Goal: Task Accomplishment & Management: Manage account settings

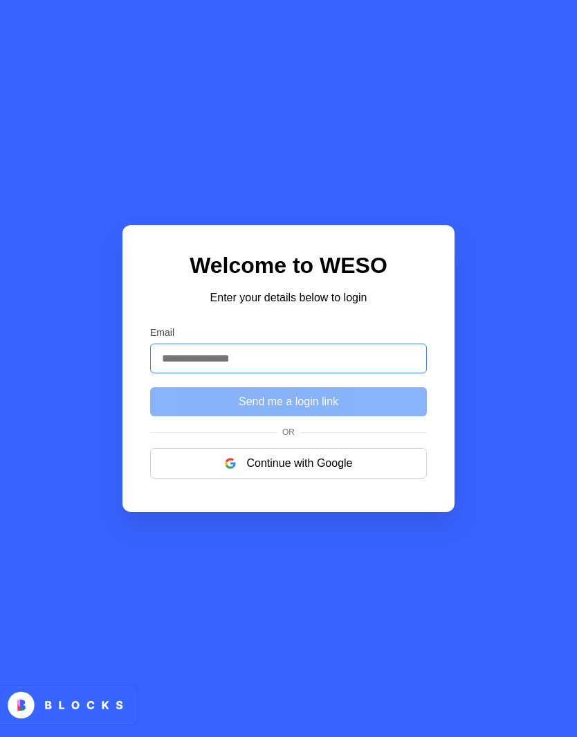
click at [334, 373] on input "Email" at bounding box center [288, 358] width 277 height 30
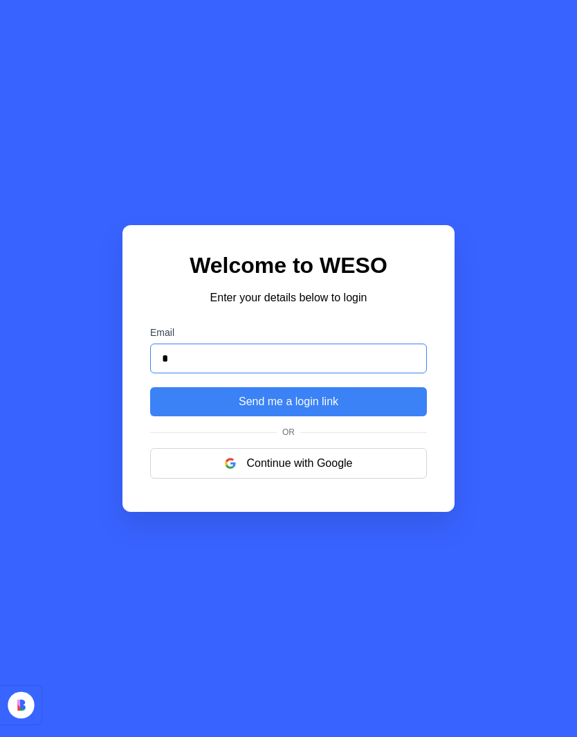
type input "**"
type input "**********"
click at [306, 416] on button "Send me a login link" at bounding box center [288, 401] width 277 height 29
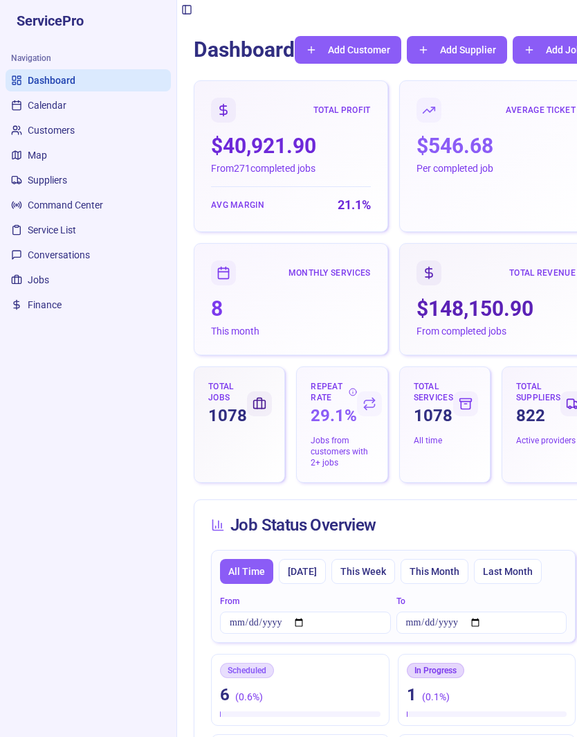
click at [188, 10] on button "Toggle Sidebar" at bounding box center [186, 9] width 19 height 19
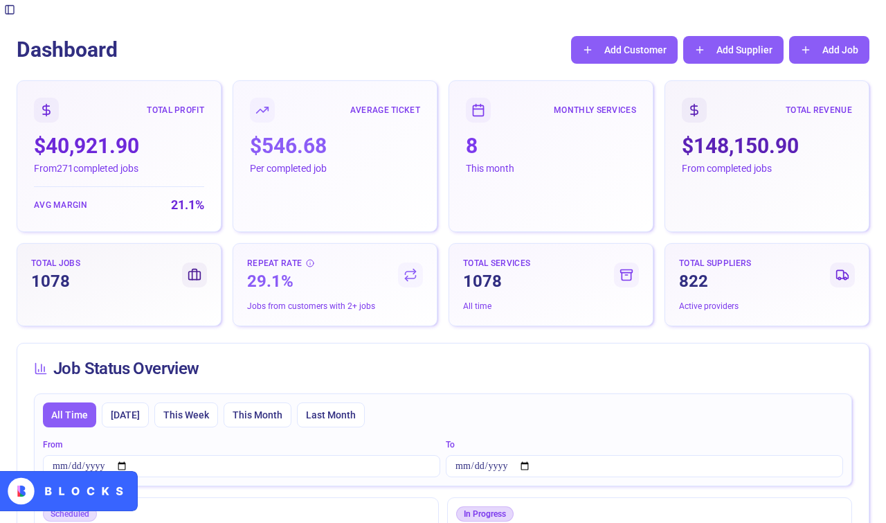
click at [17, 17] on button "Toggle Sidebar" at bounding box center [9, 9] width 19 height 19
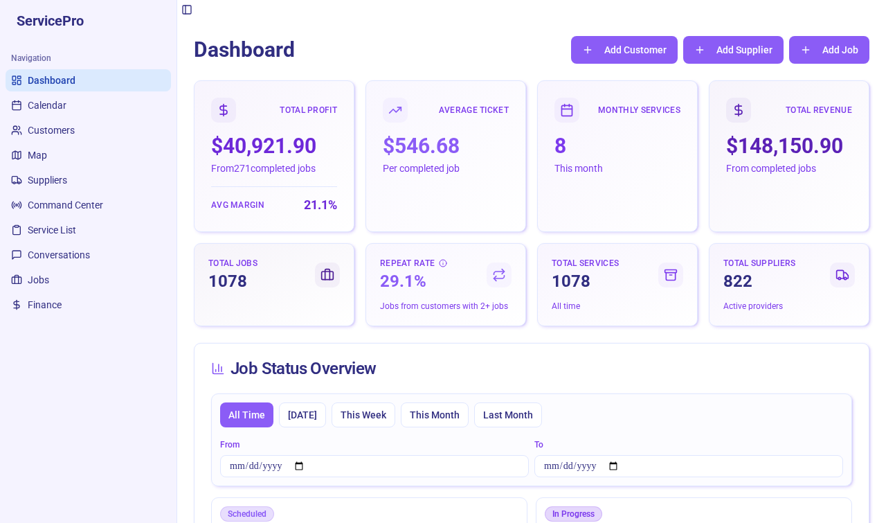
click at [182, 15] on button "Toggle Sidebar" at bounding box center [186, 9] width 19 height 19
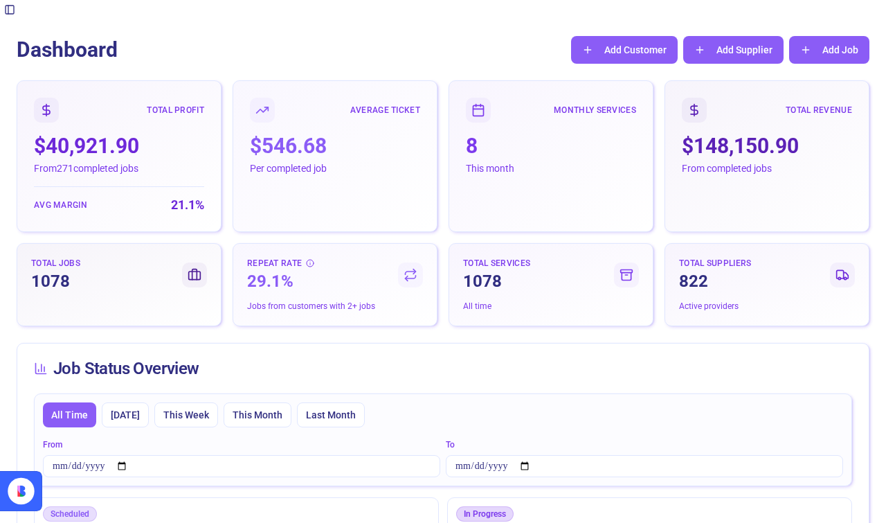
click at [11, 12] on button "Toggle Sidebar" at bounding box center [9, 9] width 19 height 19
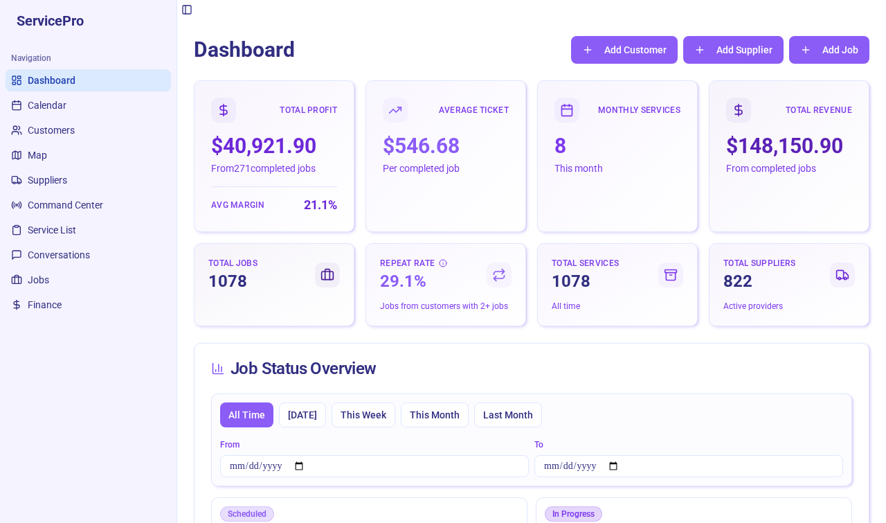
click at [39, 276] on span "Jobs" at bounding box center [38, 280] width 21 height 14
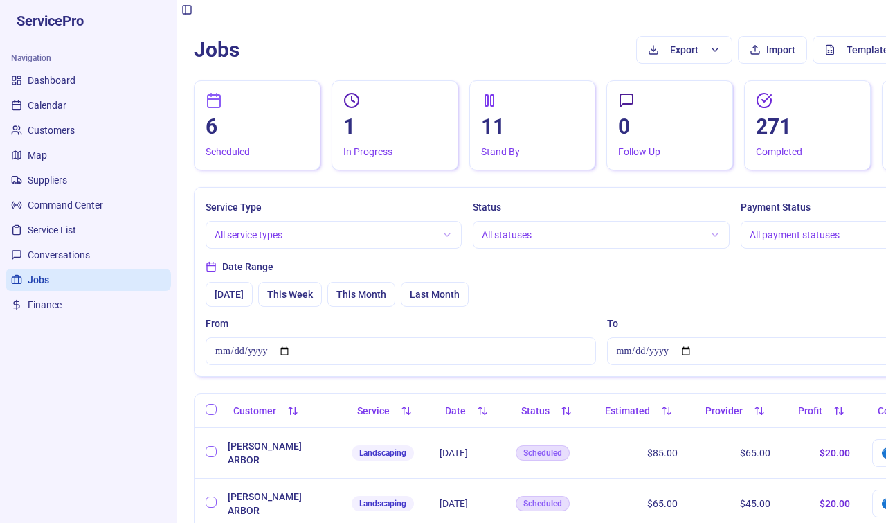
click at [251, 134] on div "6" at bounding box center [257, 126] width 103 height 25
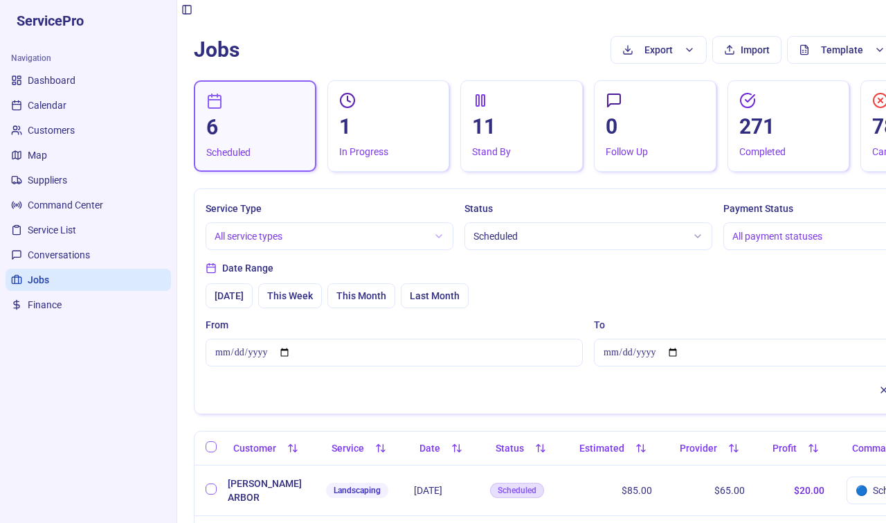
click at [44, 83] on span "Dashboard" at bounding box center [52, 80] width 48 height 14
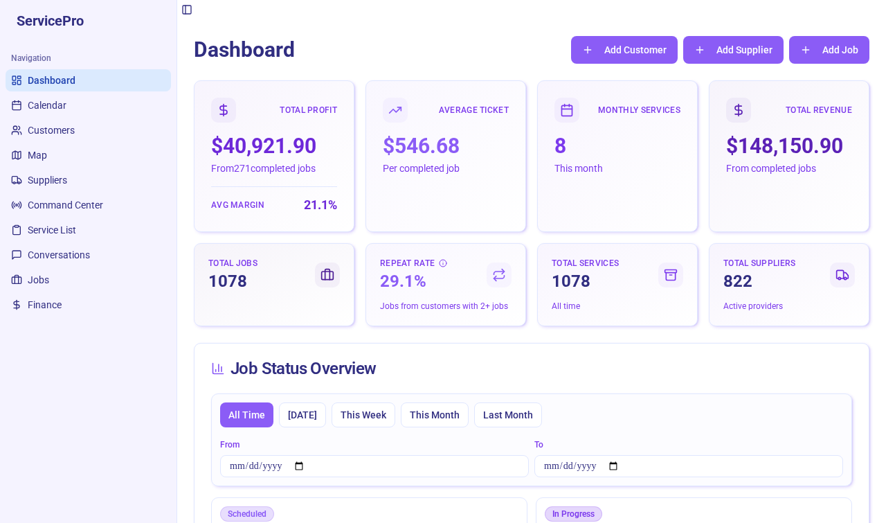
click at [44, 278] on span "Jobs" at bounding box center [38, 280] width 21 height 14
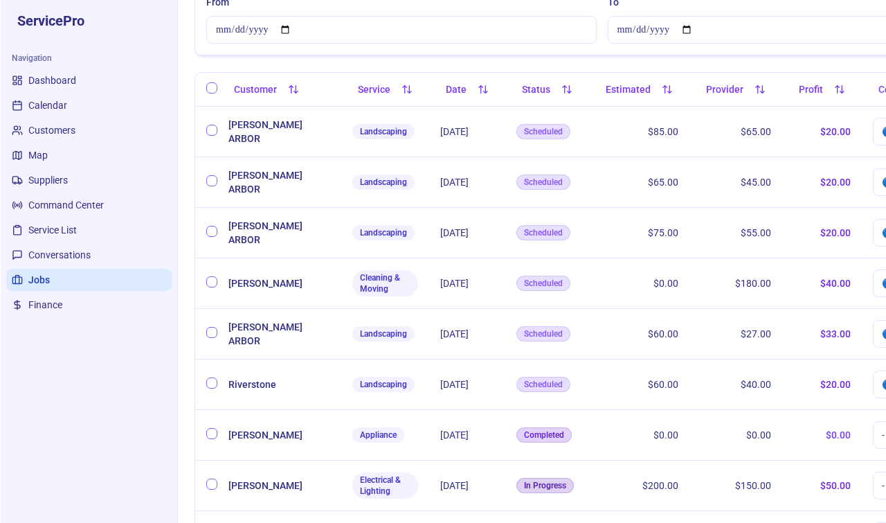
scroll to position [321, 0]
click at [577, 281] on td "$ 0.00" at bounding box center [638, 283] width 100 height 51
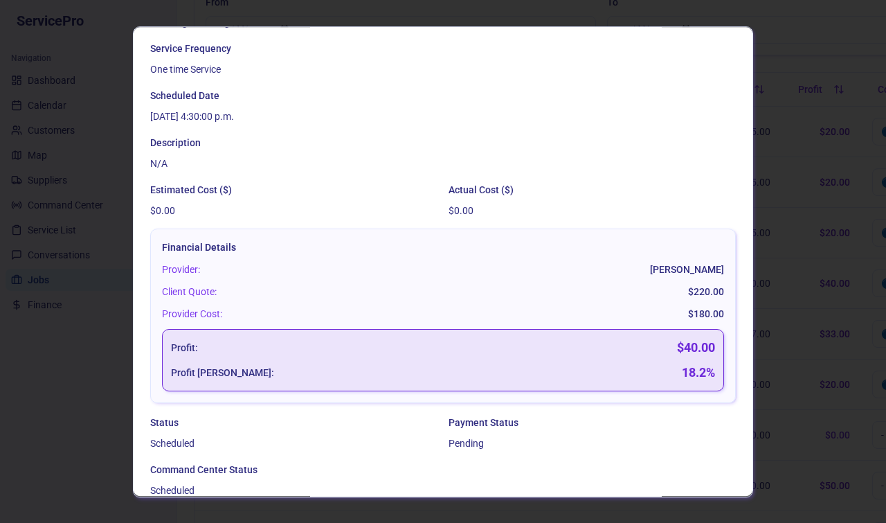
scroll to position [203, 0]
click at [431, 524] on button "Edit Job" at bounding box center [423, 523] width 547 height 28
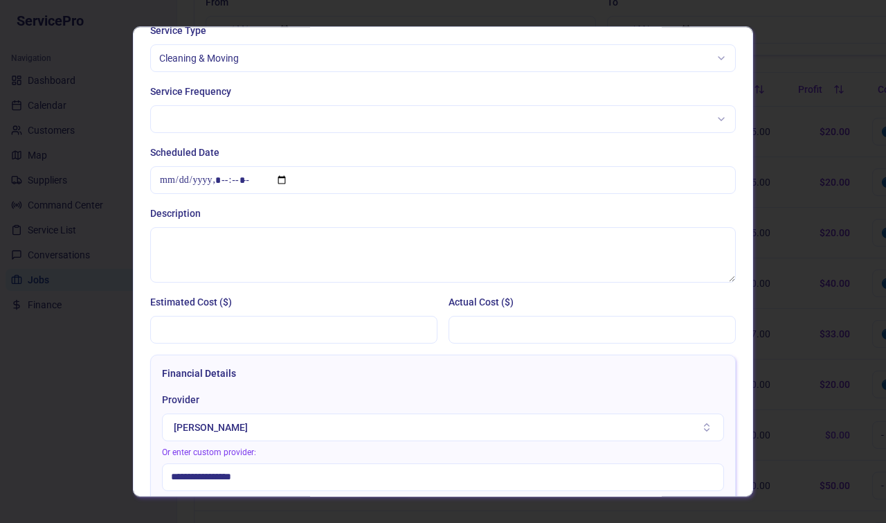
scroll to position [201, 0]
click at [342, 337] on input "Estimated Cost ($)" at bounding box center [293, 331] width 287 height 28
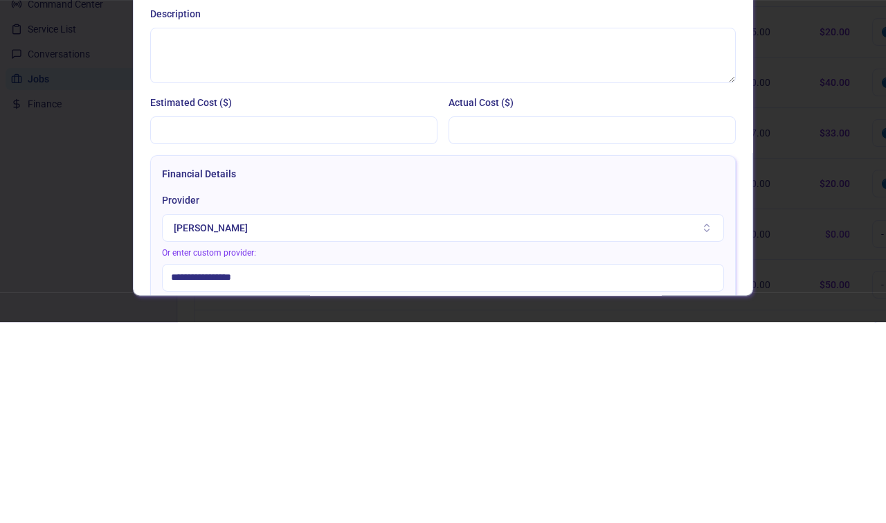
type input "***"
click at [577, 317] on input "Actual Cost ($)" at bounding box center [592, 331] width 287 height 28
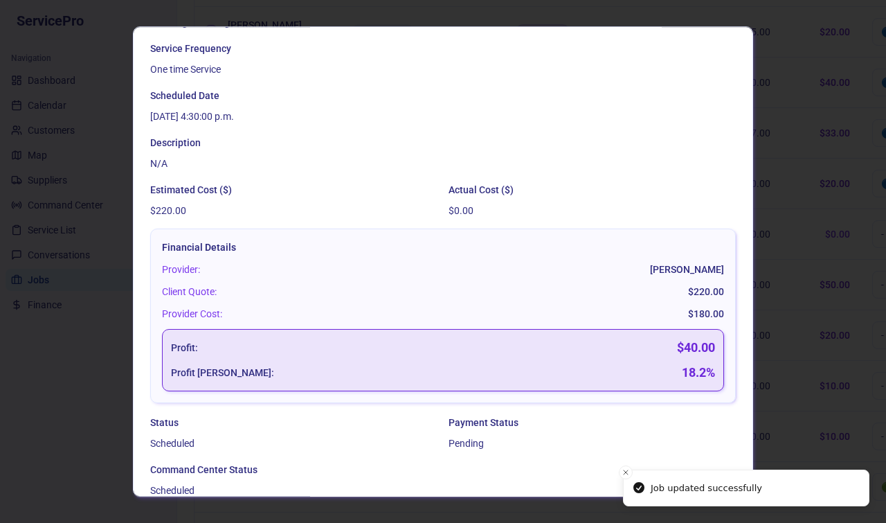
scroll to position [203, 0]
click at [577, 145] on div at bounding box center [443, 261] width 886 height 523
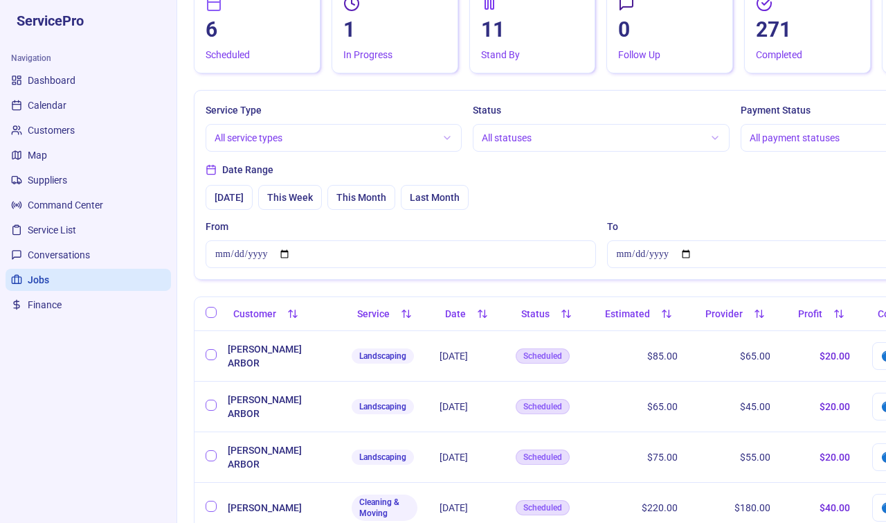
scroll to position [0, 0]
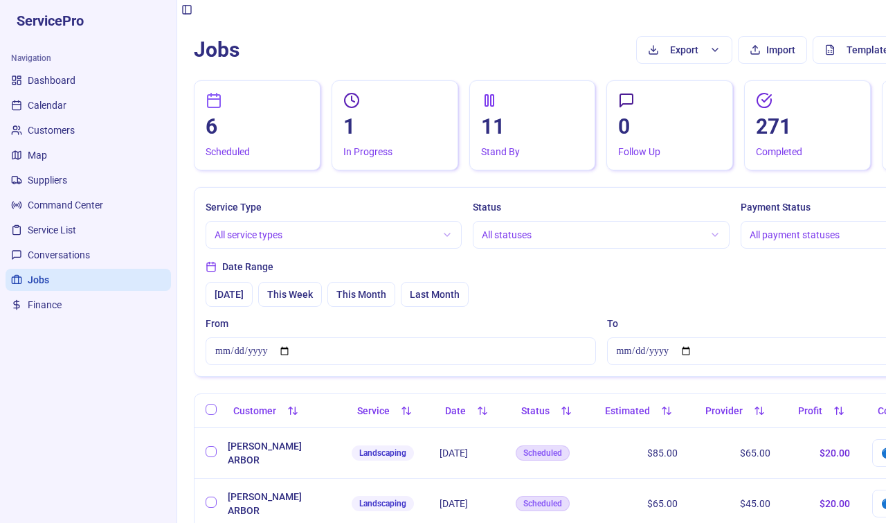
click at [69, 201] on span "Command Center" at bounding box center [65, 205] width 75 height 14
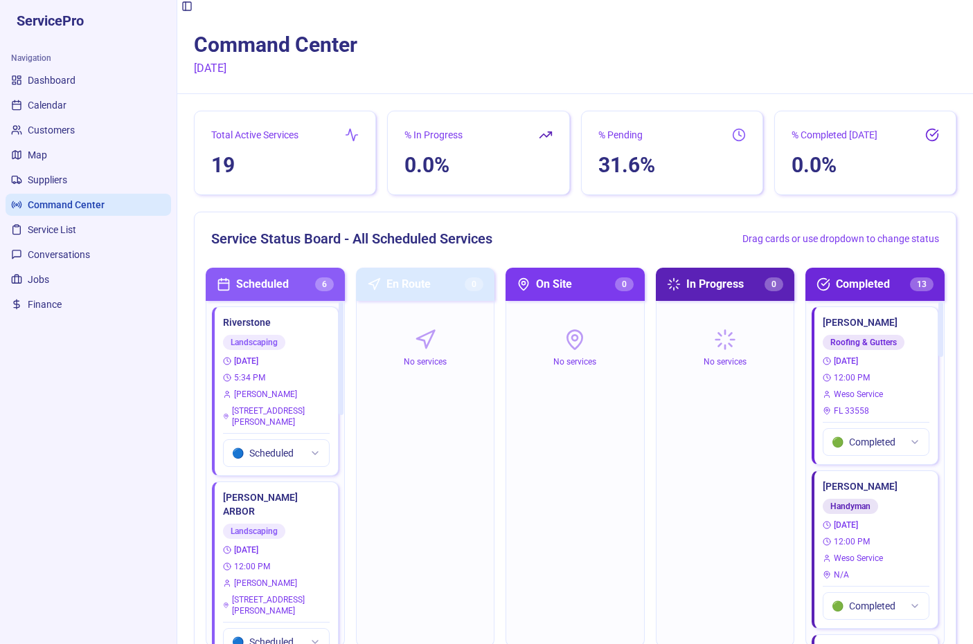
scroll to position [4, 0]
click at [48, 73] on span "Dashboard" at bounding box center [52, 80] width 48 height 14
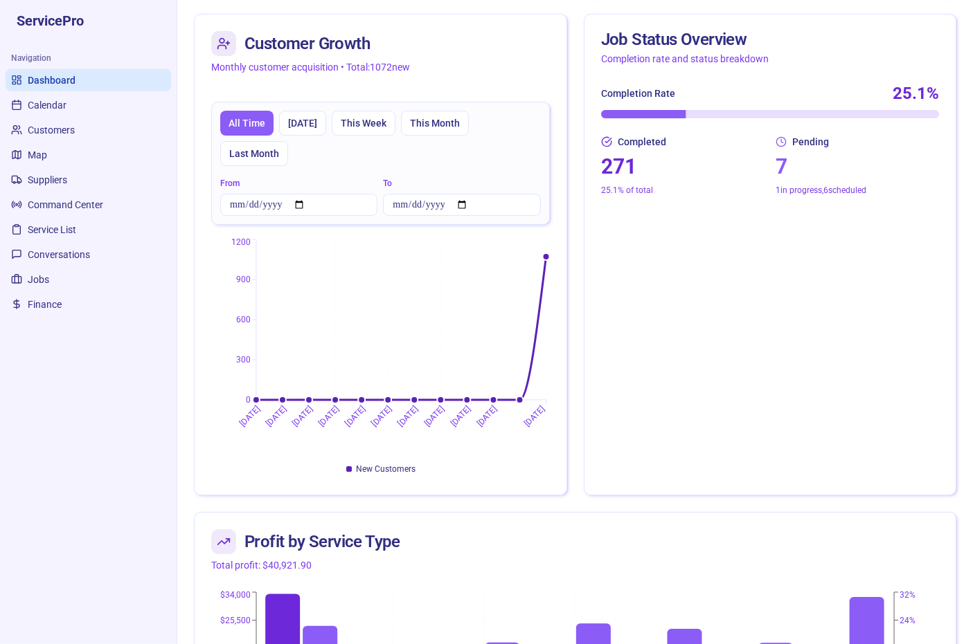
scroll to position [2027, 0]
click at [442, 134] on button "This Month" at bounding box center [435, 122] width 68 height 25
click at [372, 130] on button "This Week" at bounding box center [365, 122] width 64 height 25
click at [316, 201] on input "From" at bounding box center [298, 204] width 157 height 22
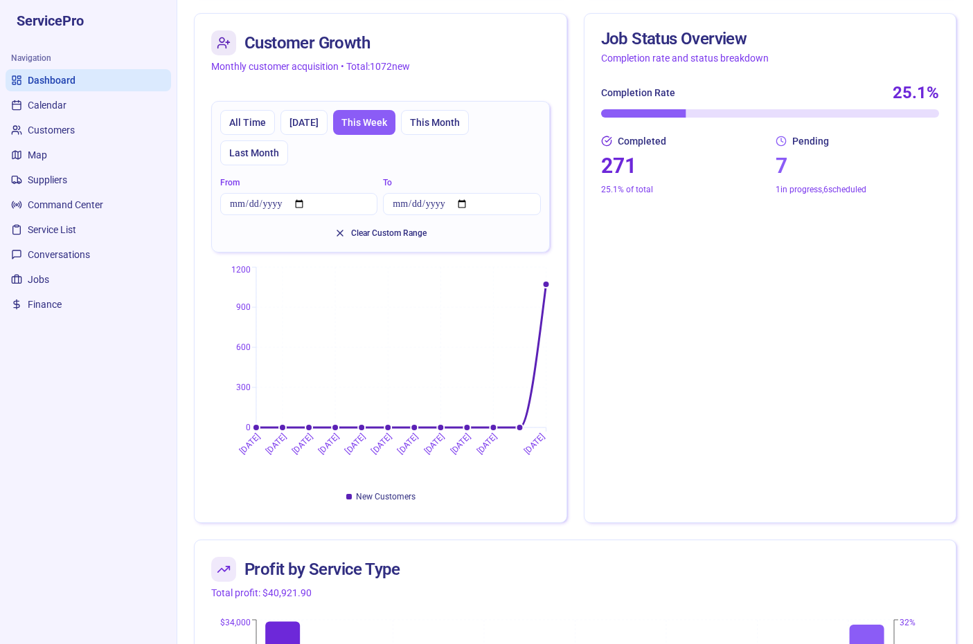
type input "**********"
click at [467, 206] on input "To" at bounding box center [461, 204] width 157 height 22
type input "**********"
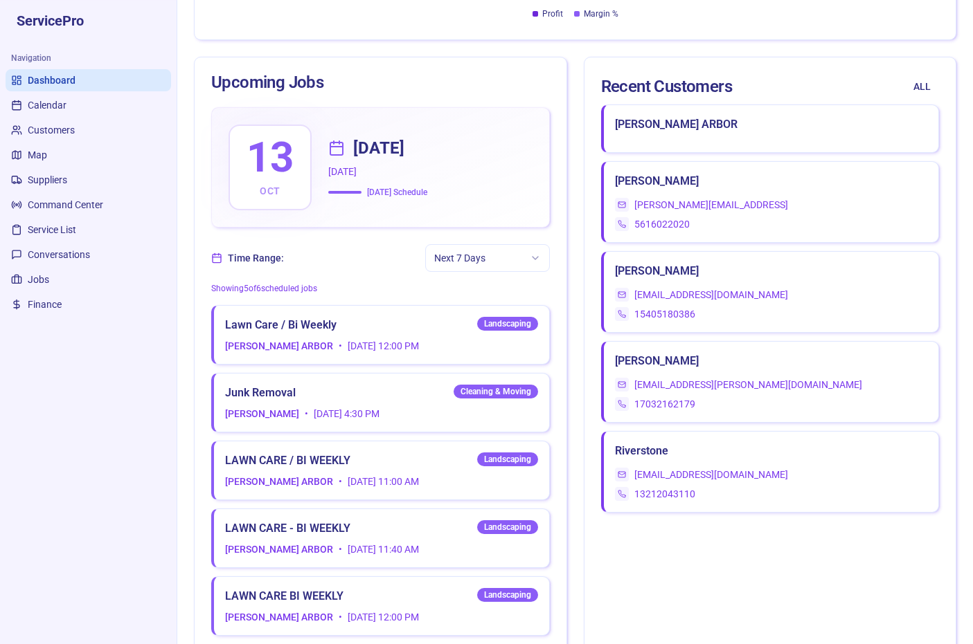
scroll to position [2828, 0]
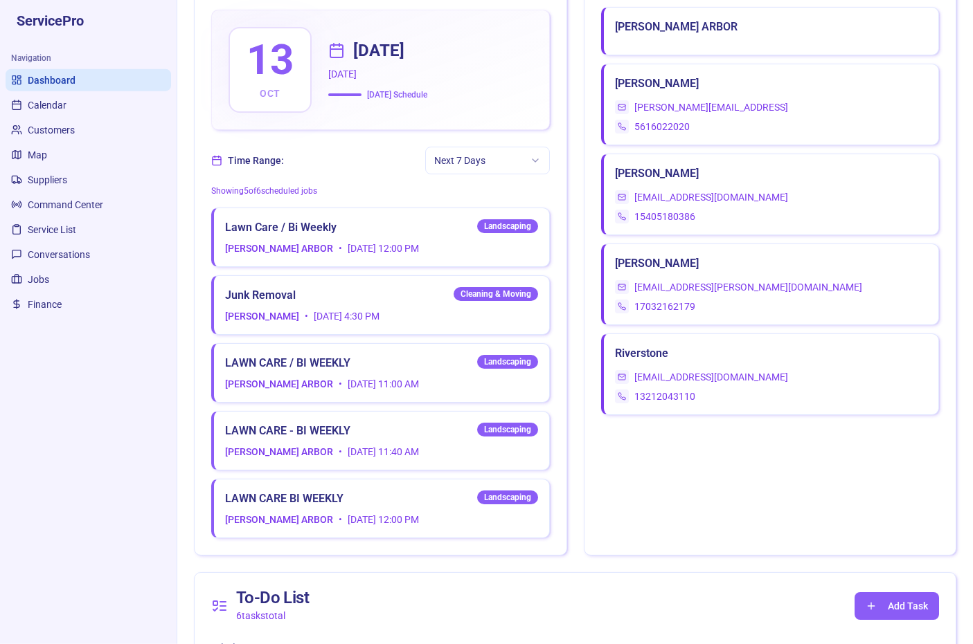
click at [530, 172] on button "Next 7 Days" at bounding box center [487, 161] width 125 height 28
click at [504, 244] on span "Next 15 Days" at bounding box center [479, 241] width 57 height 14
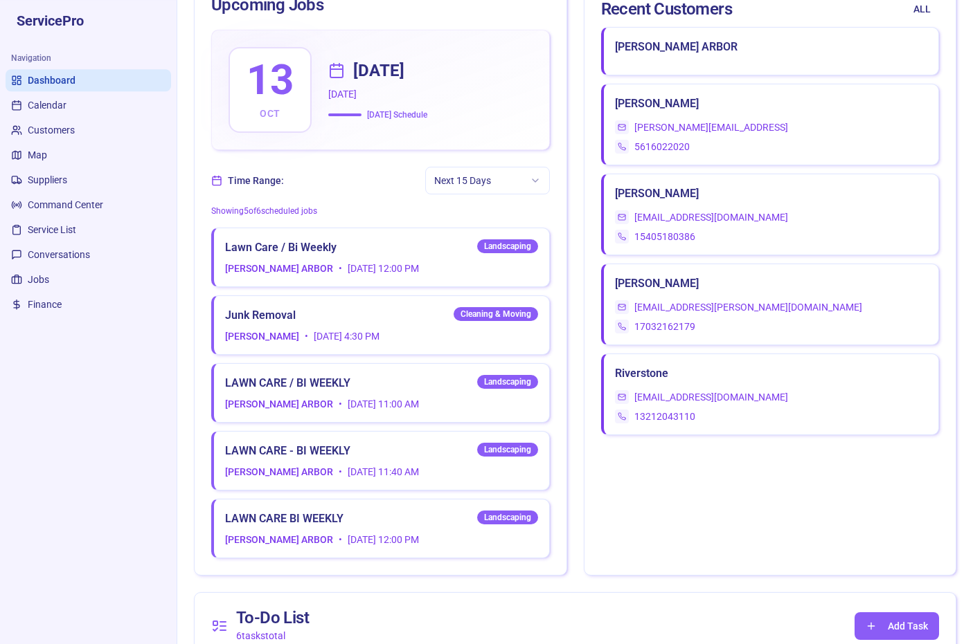
scroll to position [2906, 0]
click at [527, 190] on button "Next 15 Days" at bounding box center [487, 181] width 125 height 28
click at [501, 218] on div "This Week" at bounding box center [487, 217] width 119 height 22
click at [528, 183] on button "This Week" at bounding box center [487, 181] width 125 height 28
click at [507, 289] on span "Next 30 Days" at bounding box center [479, 284] width 57 height 14
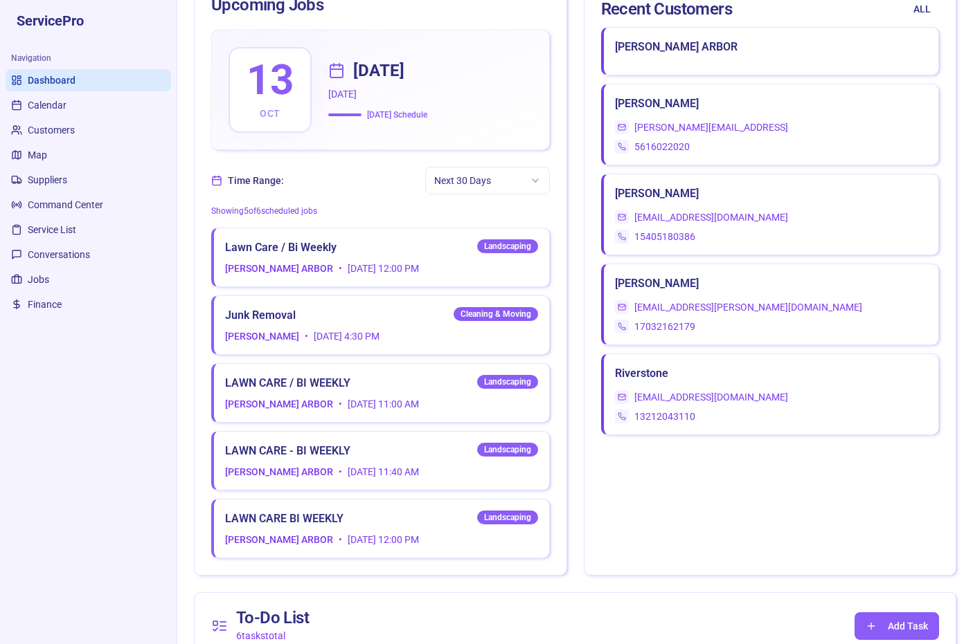
click at [530, 185] on icon "button" at bounding box center [535, 180] width 11 height 11
click at [502, 238] on span "Next 7 Days" at bounding box center [476, 240] width 51 height 14
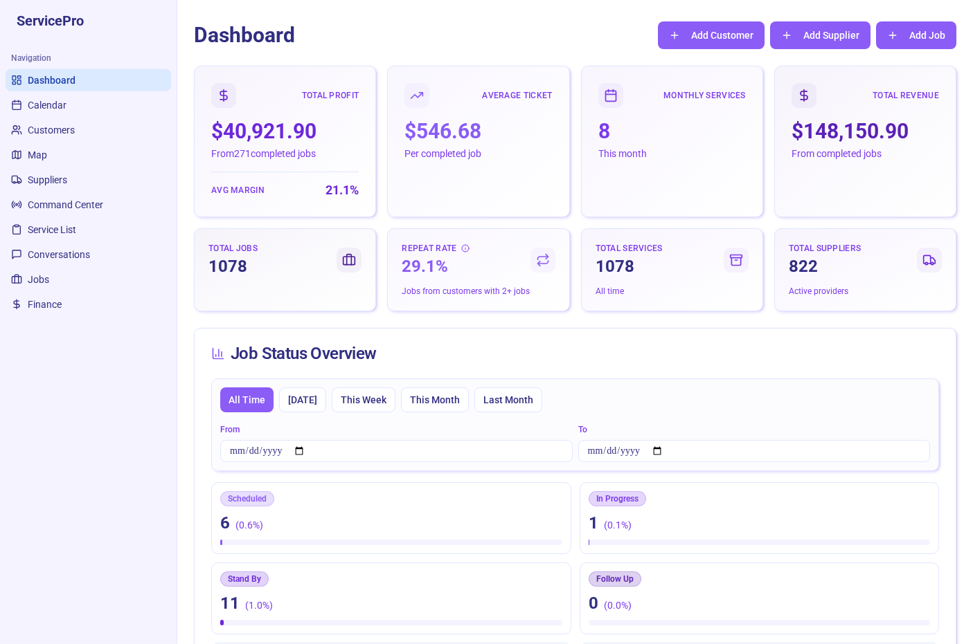
scroll to position [0, 0]
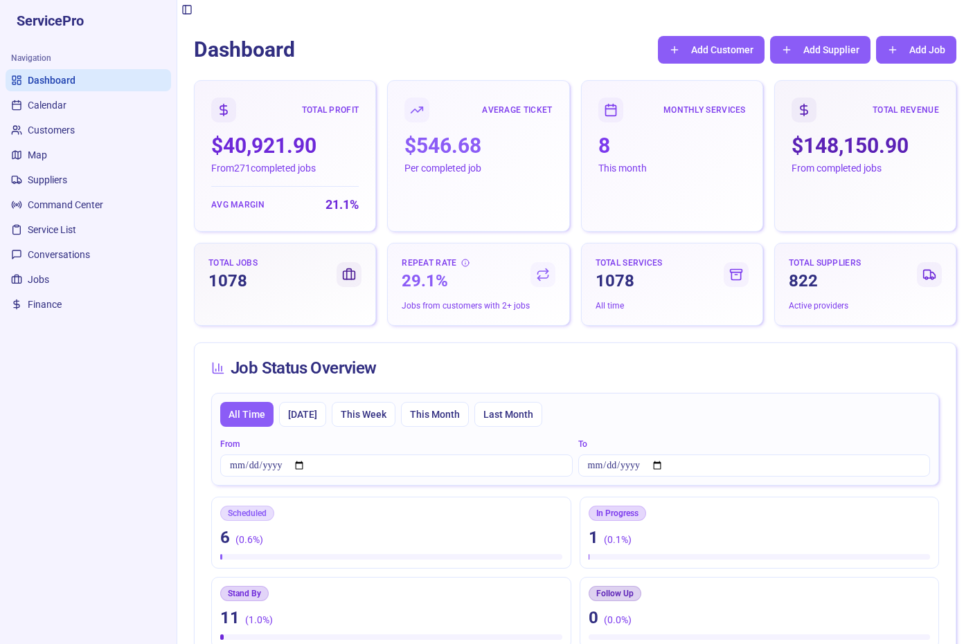
click at [54, 107] on span "Calendar" at bounding box center [47, 105] width 39 height 14
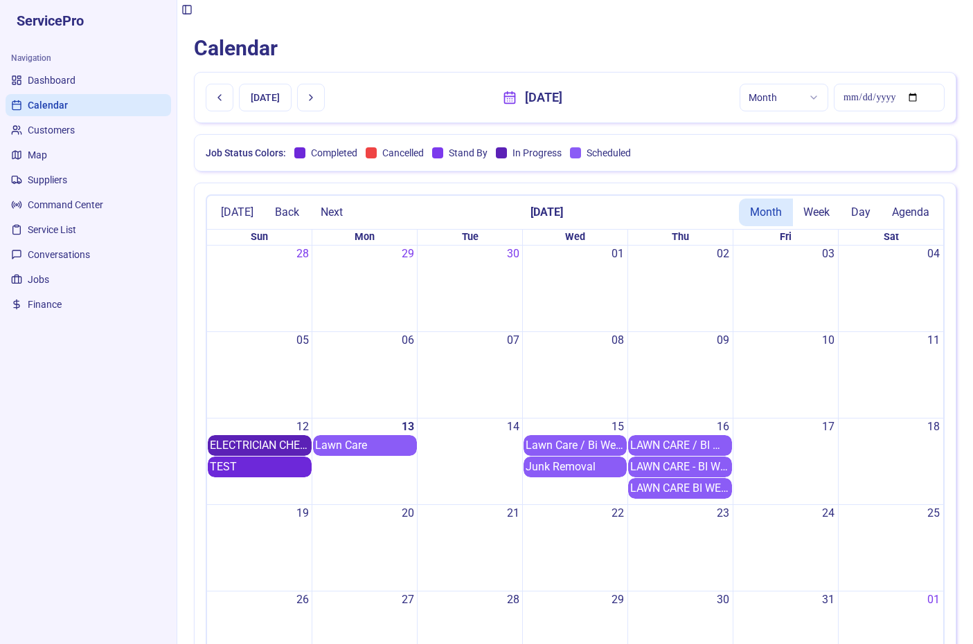
click at [73, 138] on link "Customers" at bounding box center [88, 130] width 165 height 22
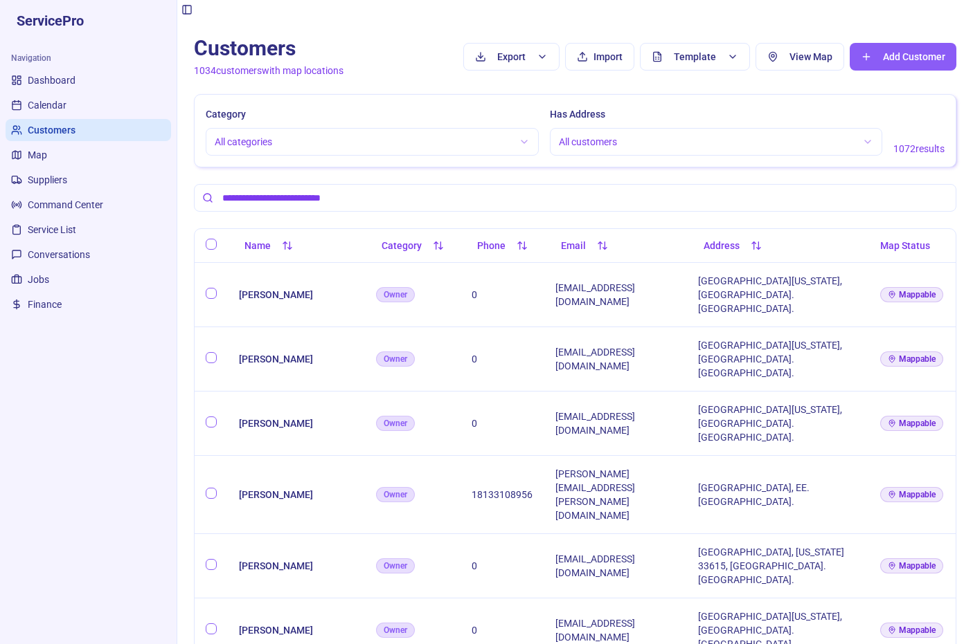
click at [51, 172] on link "Suppliers" at bounding box center [88, 180] width 165 height 22
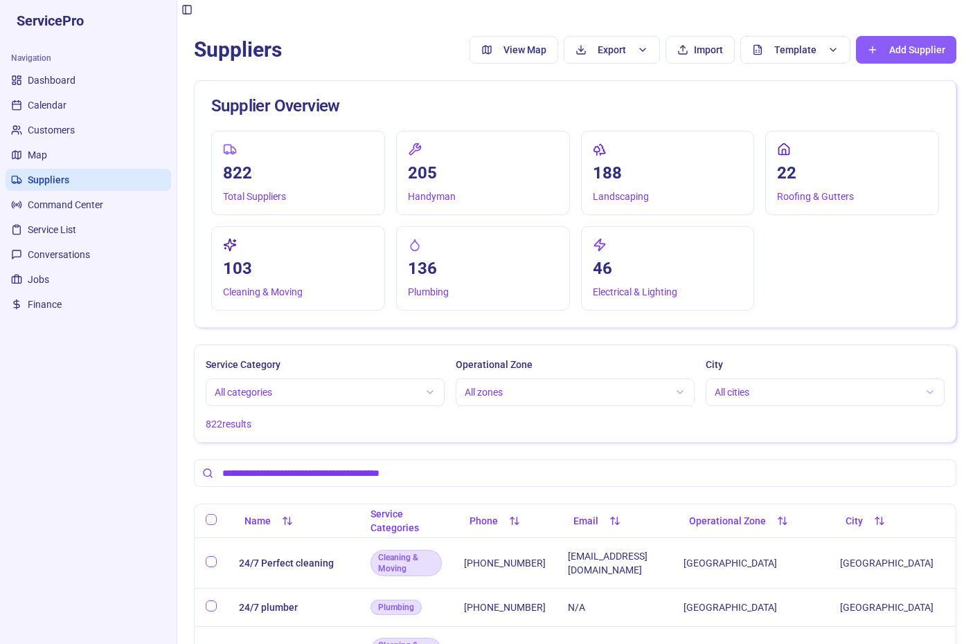
click at [82, 213] on link "Command Center" at bounding box center [88, 205] width 165 height 22
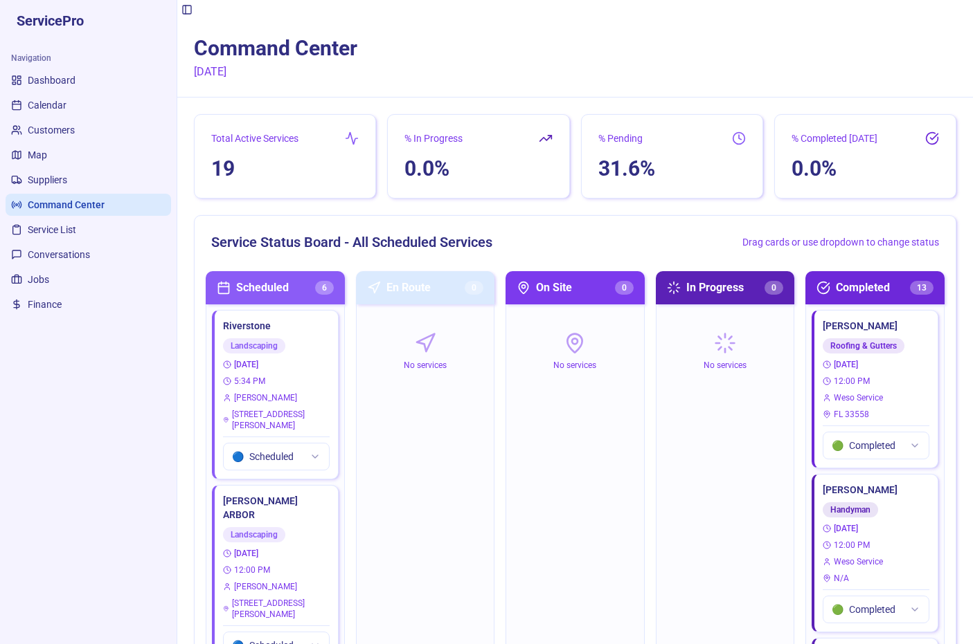
click at [73, 246] on link "Conversations" at bounding box center [88, 255] width 165 height 22
